Goal: Information Seeking & Learning: Learn about a topic

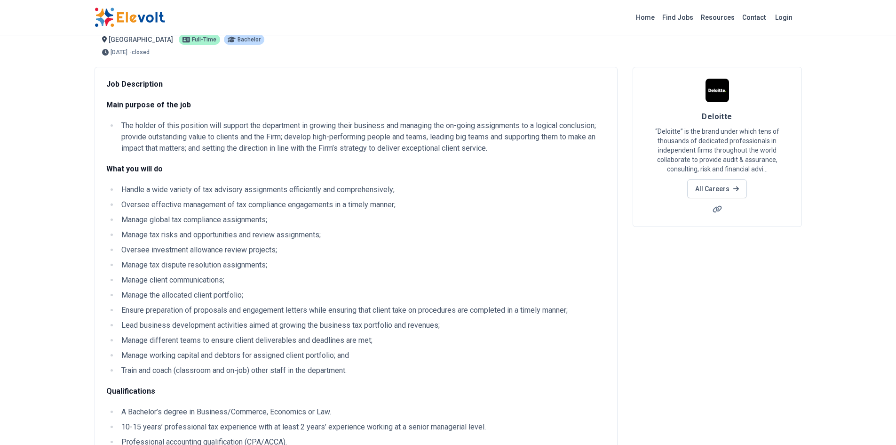
scroll to position [29, 0]
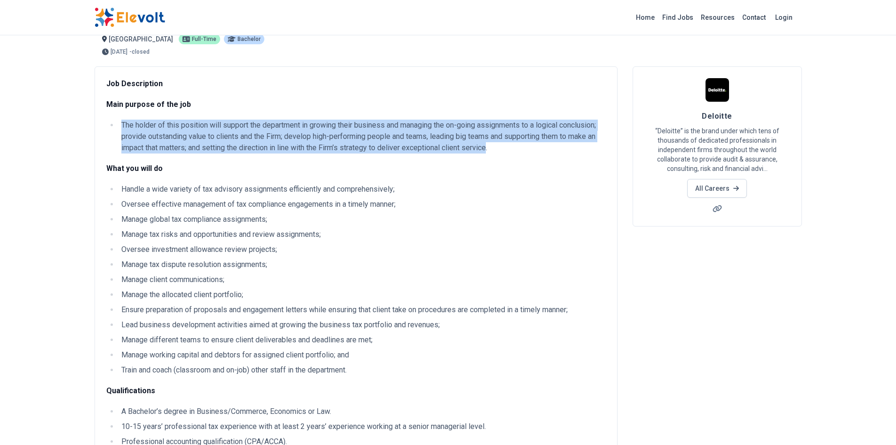
drag, startPoint x: 122, startPoint y: 122, endPoint x: 492, endPoint y: 150, distance: 370.4
click at [492, 150] on li "The holder of this position will support the department in growing their busine…" at bounding box center [362, 137] width 487 height 34
copy li "The holder of this position will support the department in growing their busine…"
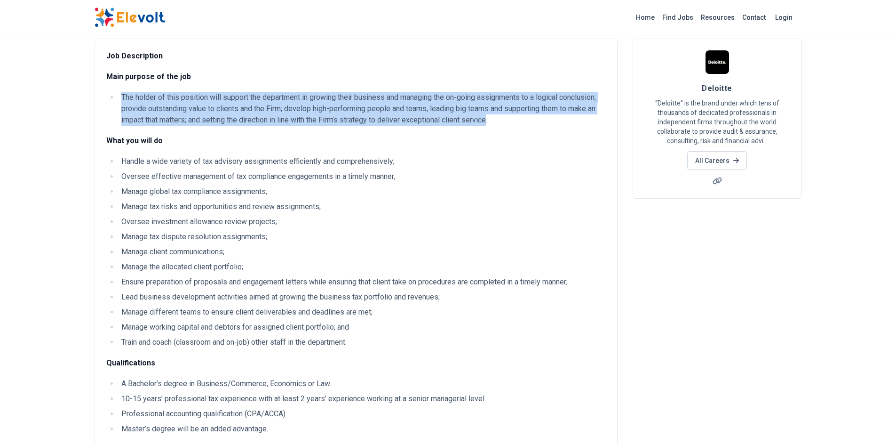
scroll to position [58, 0]
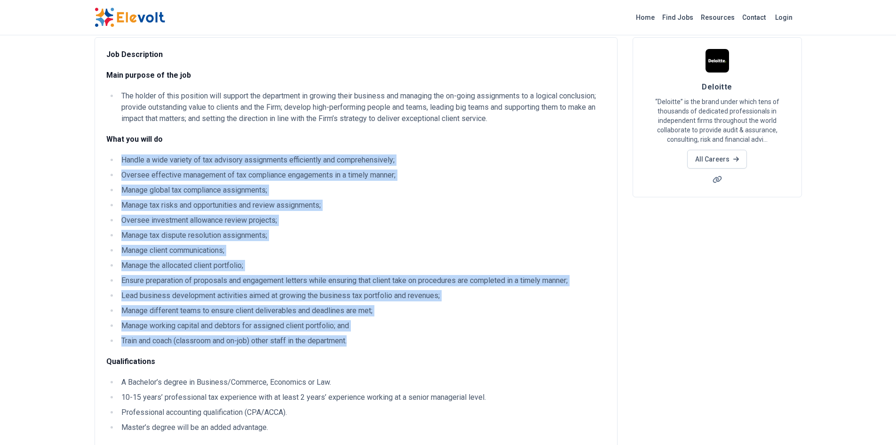
drag, startPoint x: 122, startPoint y: 159, endPoint x: 355, endPoint y: 336, distance: 293.0
click at [355, 336] on ul "Handle a wide variety of tax advisory assignments efficiently and comprehensive…" at bounding box center [356, 250] width 500 height 192
copy ul "Handle a wide variety of tax advisory assignments efficiently and comprehensive…"
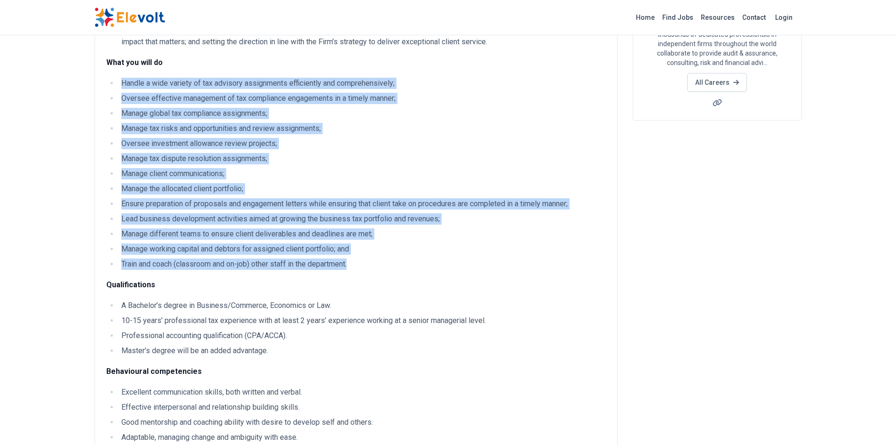
scroll to position [187, 0]
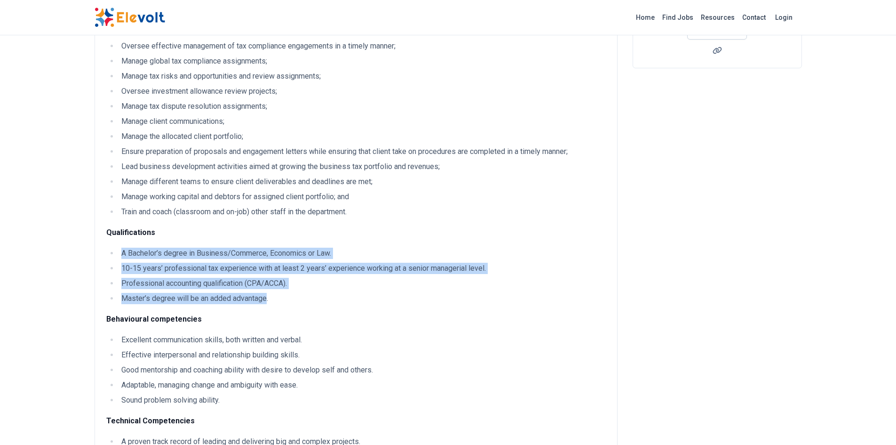
drag, startPoint x: 122, startPoint y: 252, endPoint x: 268, endPoint y: 291, distance: 151.1
click at [268, 291] on ul "A Bachelor’s degree in Business/Commerce, Economics or Law. 10-15 years’ profes…" at bounding box center [356, 275] width 500 height 56
copy ul "A Bachelor’s degree in Business/Commerce, Economics or Law. 10-15 years’ profes…"
click at [213, 274] on ul "A Bachelor’s degree in Business/Commerce, Economics or Law. 10-15 years’ profes…" at bounding box center [356, 275] width 500 height 56
drag, startPoint x: 122, startPoint y: 253, endPoint x: 298, endPoint y: 280, distance: 178.0
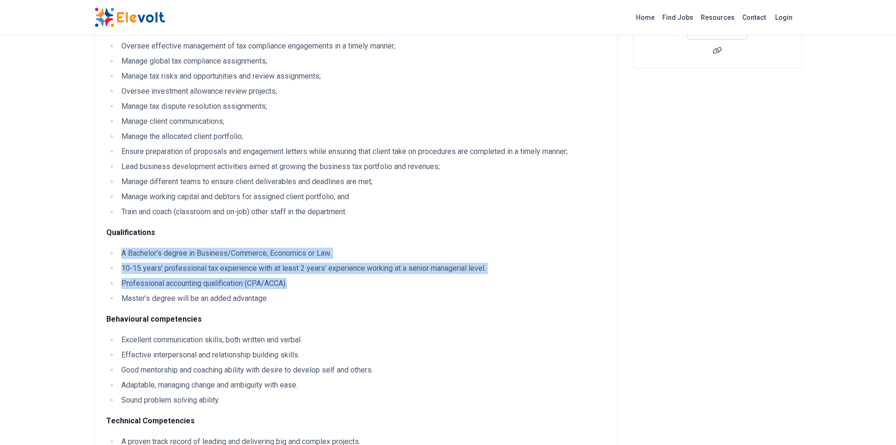
click at [298, 280] on ul "A Bachelor’s degree in Business/Commerce, Economics or Law. 10-15 years’ profes…" at bounding box center [356, 275] width 500 height 56
copy ul "A Bachelor’s degree in Business/Commerce, Economics or Law. 10-15 years’ profes…"
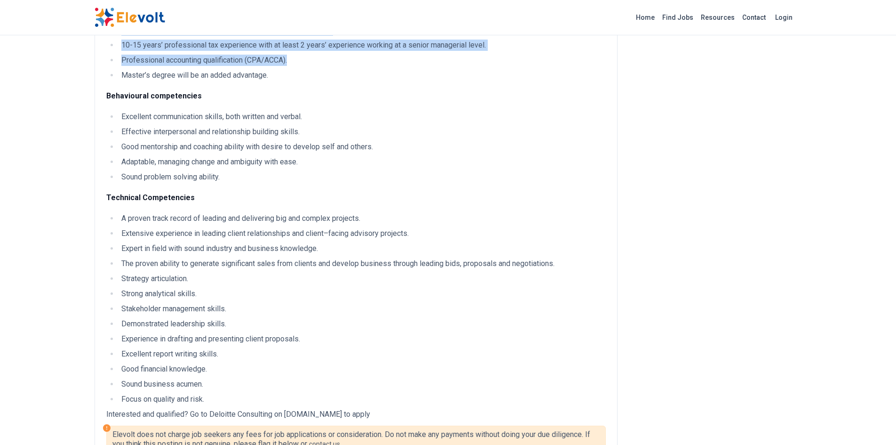
scroll to position [410, 0]
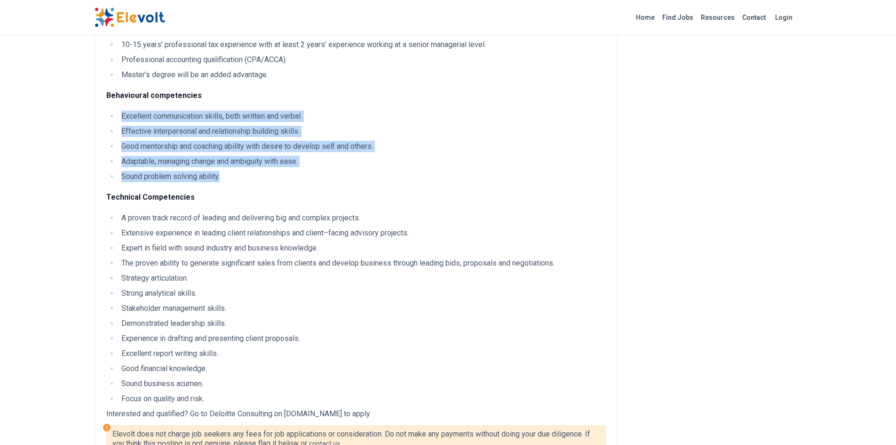
drag, startPoint x: 123, startPoint y: 116, endPoint x: 223, endPoint y: 172, distance: 114.6
click at [223, 172] on ul "Excellent communication skills, both written and verbal. Effective interpersona…" at bounding box center [356, 147] width 500 height 72
copy ul "Excellent communication skills, both written and verbal. Effective interpersona…"
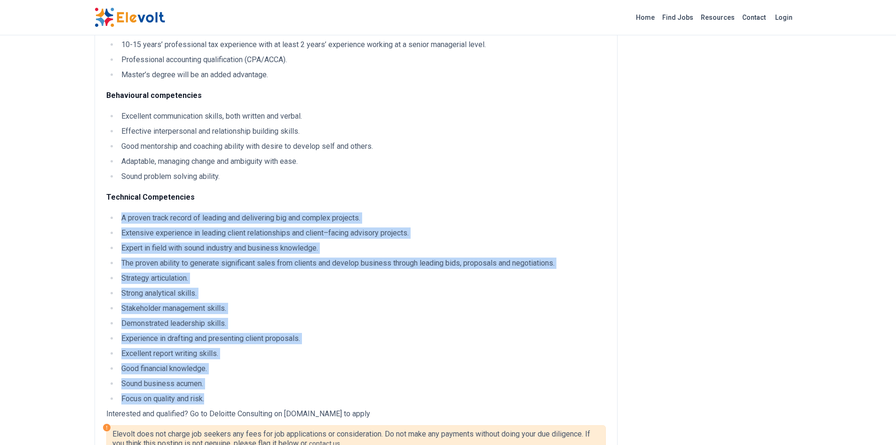
drag, startPoint x: 123, startPoint y: 217, endPoint x: 208, endPoint y: 400, distance: 201.7
click at [208, 400] on ul "A proven track record of leading and delivering big and complex projects. Exten…" at bounding box center [356, 308] width 500 height 192
copy ul "A proven track record of leading and delivering big and complex projects. Exten…"
